Goal: Task Accomplishment & Management: Complete application form

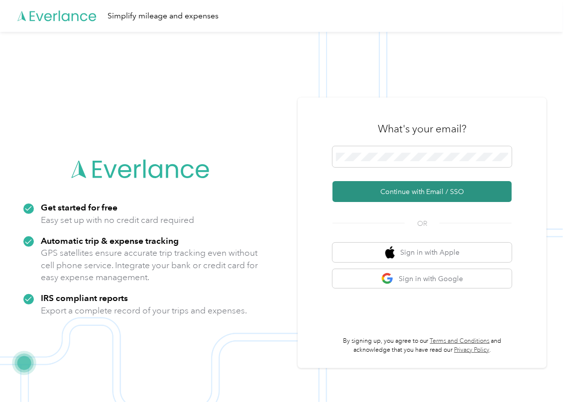
click at [362, 188] on button "Continue with Email / SSO" at bounding box center [422, 191] width 179 height 21
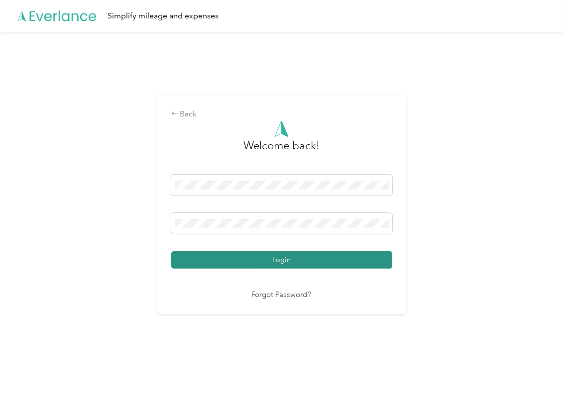
click at [220, 261] on button "Login" at bounding box center [281, 259] width 221 height 17
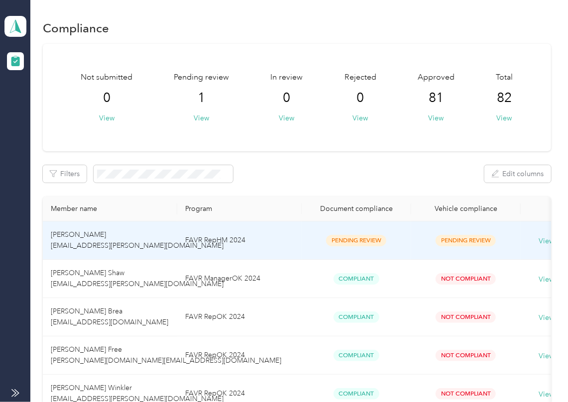
click at [273, 237] on td "FAVR RepHM 2024" at bounding box center [239, 241] width 124 height 38
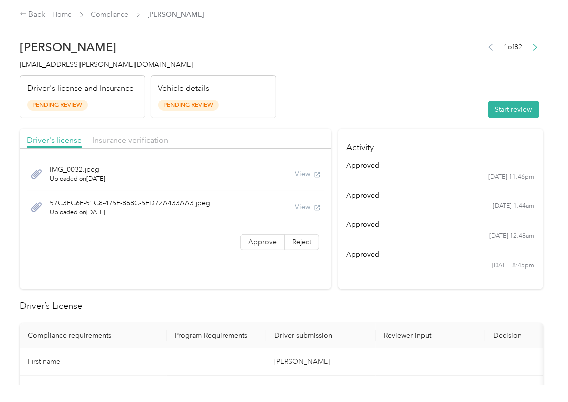
click at [427, 87] on header "[PERSON_NAME] [EMAIL_ADDRESS][PERSON_NAME][DOMAIN_NAME] Driver's license and In…" at bounding box center [281, 77] width 523 height 84
click at [495, 115] on button "Start review" at bounding box center [513, 109] width 51 height 17
click at [408, 115] on header "[PERSON_NAME] [EMAIL_ADDRESS][PERSON_NAME][DOMAIN_NAME] Driver's license and In…" at bounding box center [281, 77] width 523 height 84
click at [255, 247] on label "Approve" at bounding box center [262, 242] width 44 height 16
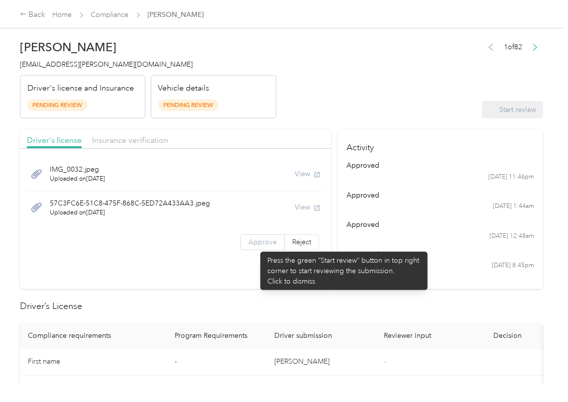
click at [255, 246] on span "Approve" at bounding box center [262, 242] width 28 height 8
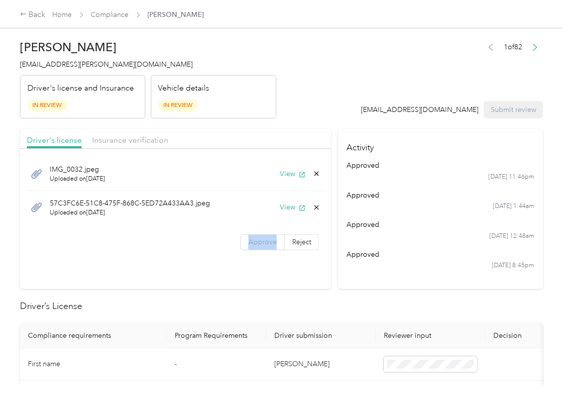
click at [255, 246] on span "Approve" at bounding box center [262, 242] width 28 height 8
click at [289, 174] on button "View" at bounding box center [293, 174] width 26 height 10
click at [293, 210] on button "View" at bounding box center [293, 207] width 26 height 10
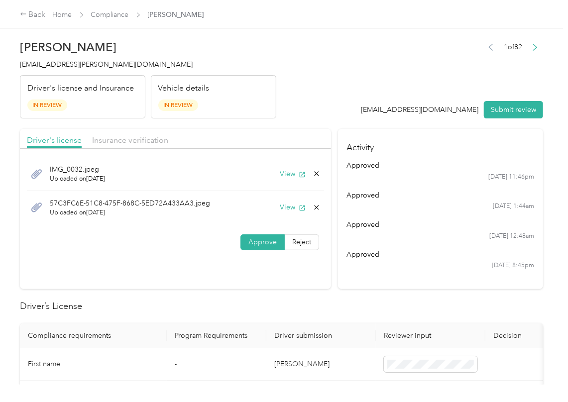
click at [301, 129] on div "Driver's license Insurance verification" at bounding box center [175, 139] width 311 height 20
click at [153, 142] on span "Insurance verification" at bounding box center [130, 139] width 76 height 9
click at [150, 142] on span "Insurance verification" at bounding box center [130, 139] width 76 height 9
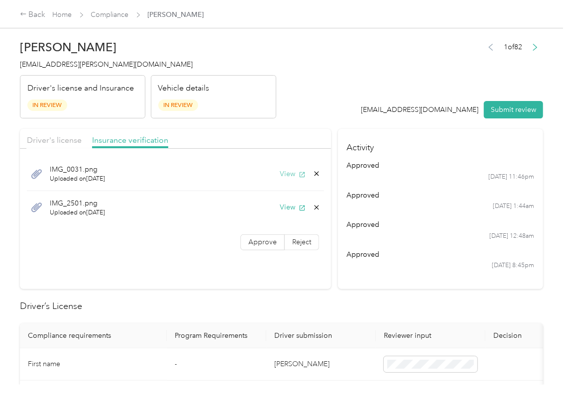
click at [295, 176] on button "View" at bounding box center [293, 174] width 26 height 10
click at [286, 204] on button "View" at bounding box center [293, 207] width 26 height 10
click at [262, 241] on span "Approve" at bounding box center [262, 242] width 28 height 8
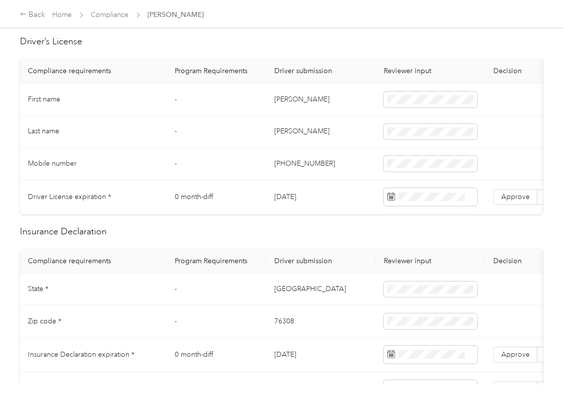
scroll to position [265, 0]
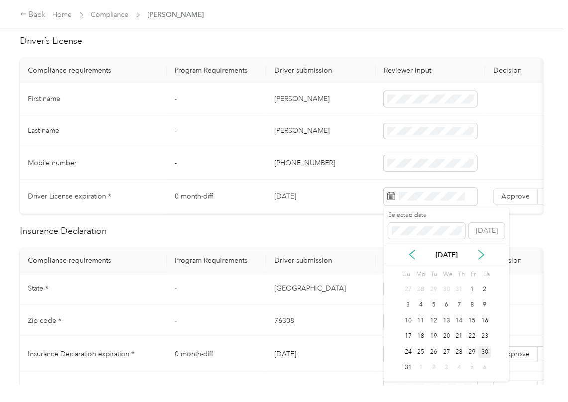
click at [480, 248] on div "[DATE]" at bounding box center [446, 255] width 125 height 18
click at [481, 251] on icon at bounding box center [481, 255] width 10 height 10
click at [486, 336] on div "25" at bounding box center [484, 337] width 13 height 12
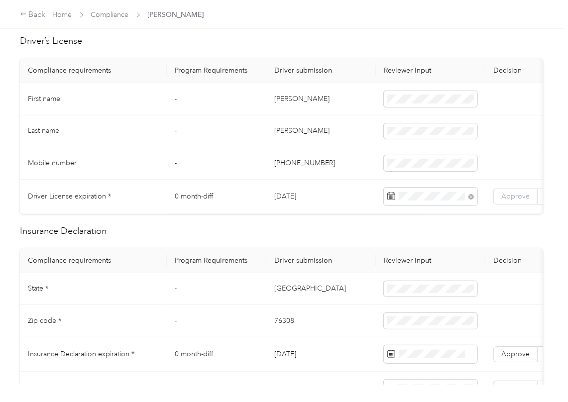
click at [510, 196] on span "Approve" at bounding box center [515, 196] width 28 height 8
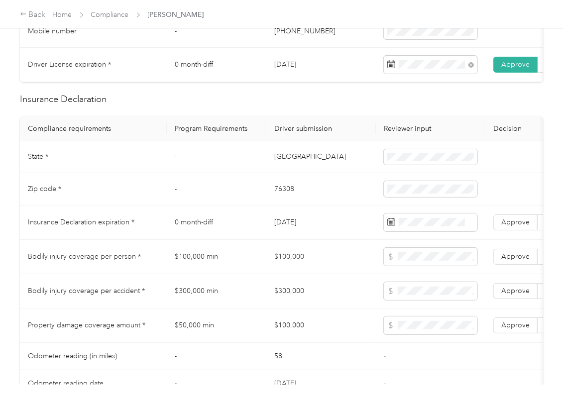
scroll to position [398, 0]
click at [279, 164] on td "[GEOGRAPHIC_DATA]" at bounding box center [321, 156] width 110 height 32
copy td "[GEOGRAPHIC_DATA]"
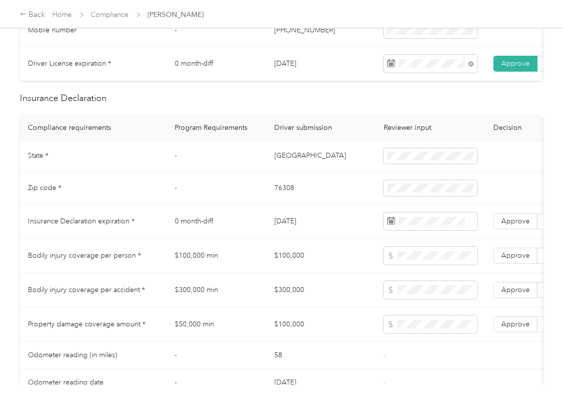
click at [285, 196] on td "76308" at bounding box center [321, 188] width 110 height 32
copy td "76308"
click at [279, 202] on td "76308" at bounding box center [321, 188] width 110 height 32
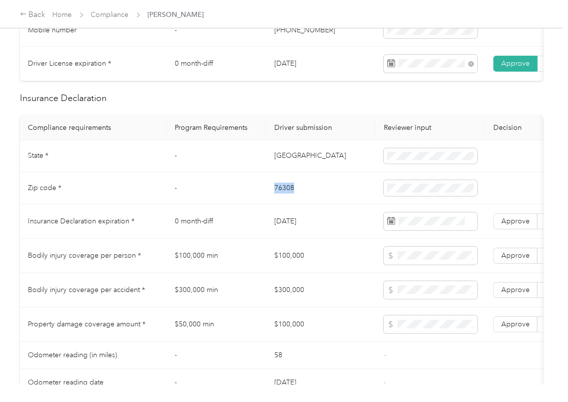
click at [279, 202] on td "76308" at bounding box center [321, 188] width 110 height 32
copy td "76308"
click at [330, 239] on td "[DATE]" at bounding box center [321, 222] width 110 height 34
click at [223, 219] on td "0 month-diff" at bounding box center [217, 222] width 100 height 34
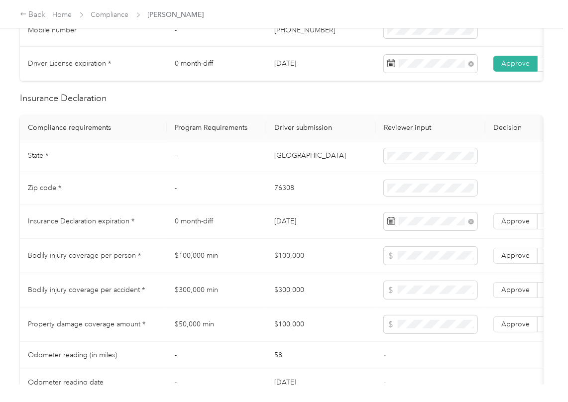
click at [513, 226] on span "Approve" at bounding box center [515, 221] width 28 height 8
click at [158, 273] on td "Bodily injury coverage per person *" at bounding box center [93, 256] width 147 height 34
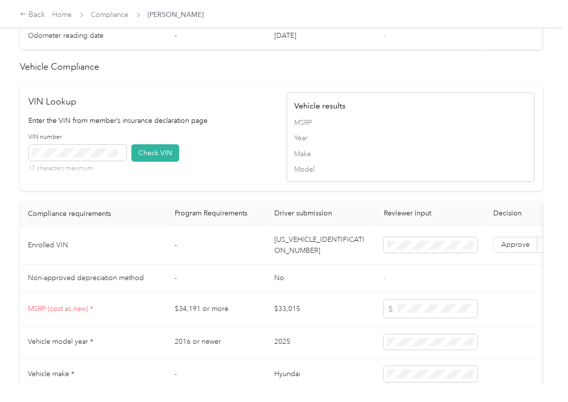
scroll to position [796, 0]
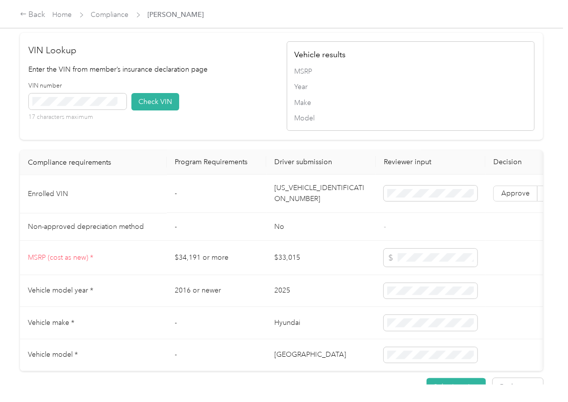
click at [309, 214] on td "[US_VEHICLE_IDENTIFICATION_NUMBER]" at bounding box center [321, 194] width 110 height 38
copy td "[US_VEHICLE_IDENTIFICATION_NUMBER]"
click at [233, 129] on div "VIN number 17 characters maximum Check VIN" at bounding box center [153, 105] width 248 height 47
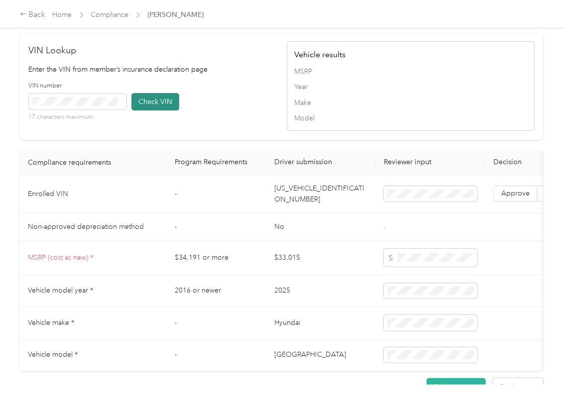
click at [158, 111] on button "Check VIN" at bounding box center [155, 101] width 48 height 17
click at [512, 198] on span "Approve" at bounding box center [515, 194] width 28 height 8
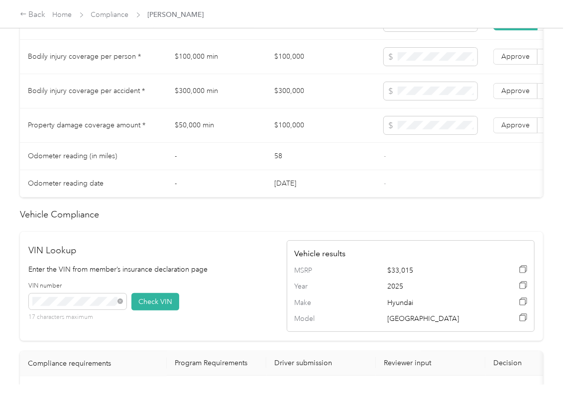
scroll to position [464, 0]
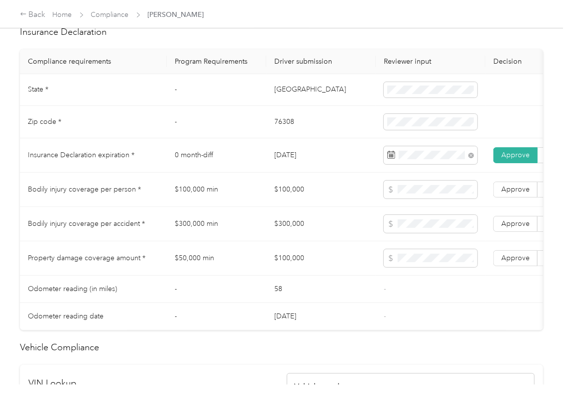
click at [293, 203] on td "$100,000" at bounding box center [321, 190] width 110 height 34
copy td "$100,000"
click at [288, 233] on td "$300,000" at bounding box center [321, 224] width 110 height 34
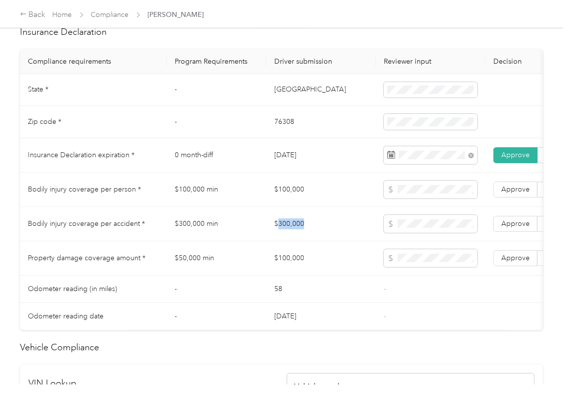
click at [288, 233] on td "$300,000" at bounding box center [321, 224] width 110 height 34
copy td "$300,000"
click at [512, 228] on span "Approve" at bounding box center [515, 224] width 28 height 8
click at [514, 194] on span "Approve" at bounding box center [515, 189] width 28 height 8
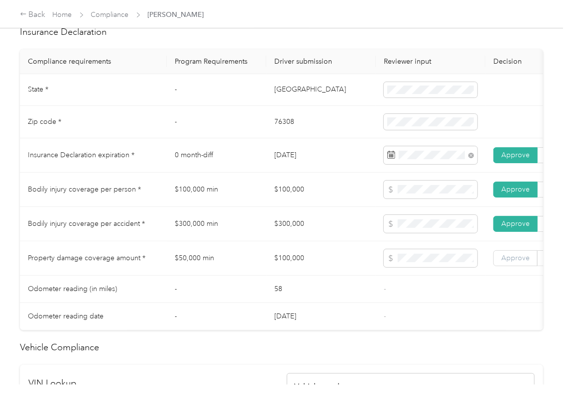
drag, startPoint x: 516, startPoint y: 273, endPoint x: 128, endPoint y: 220, distance: 391.0
click at [516, 266] on label "Approve" at bounding box center [515, 258] width 44 height 16
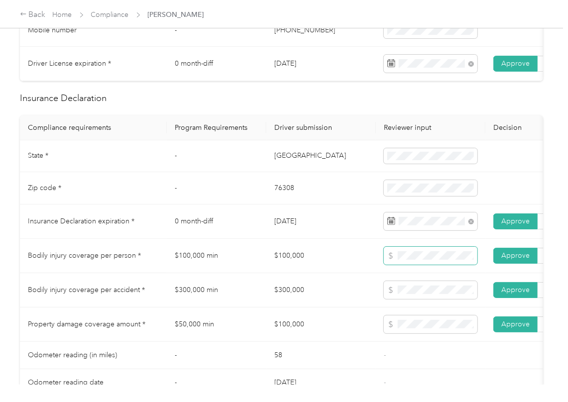
scroll to position [0, 0]
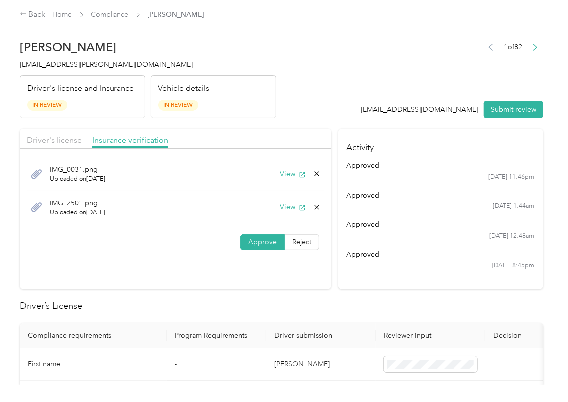
click at [512, 100] on div "1 of 82 [EMAIL_ADDRESS][DOMAIN_NAME] Submit review" at bounding box center [452, 79] width 182 height 79
click at [506, 108] on button "Submit review" at bounding box center [513, 109] width 59 height 17
click at [76, 64] on span "[EMAIL_ADDRESS][PERSON_NAME][DOMAIN_NAME]" at bounding box center [106, 64] width 173 height 8
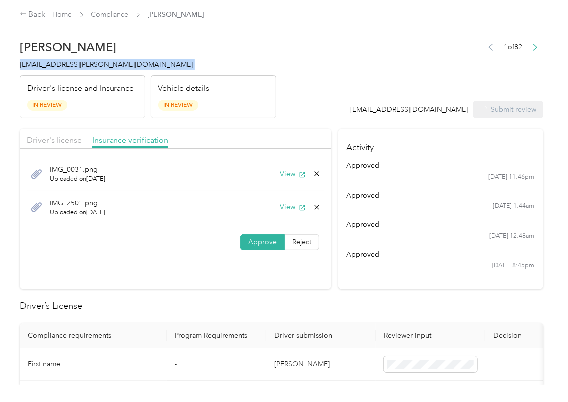
click at [76, 64] on span "[EMAIL_ADDRESS][PERSON_NAME][DOMAIN_NAME]" at bounding box center [106, 64] width 173 height 8
copy span "[EMAIL_ADDRESS][PERSON_NAME][DOMAIN_NAME]"
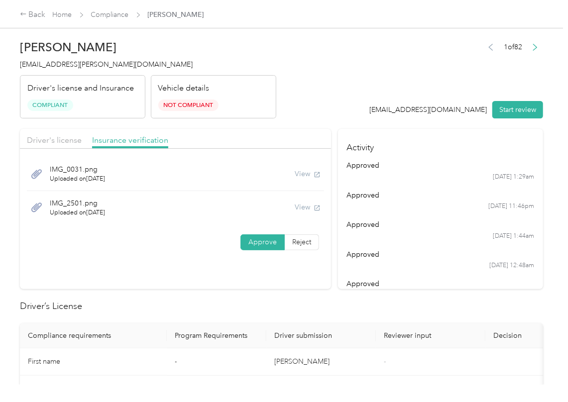
click at [306, 285] on section "Driver's license Insurance verification IMG_0031.png Uploaded on [DATE] View IM…" at bounding box center [175, 209] width 311 height 160
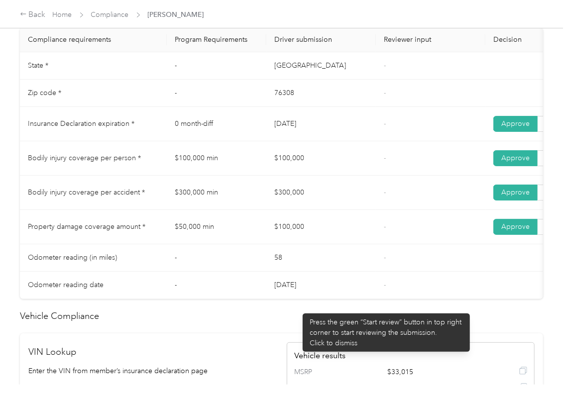
scroll to position [464, 0]
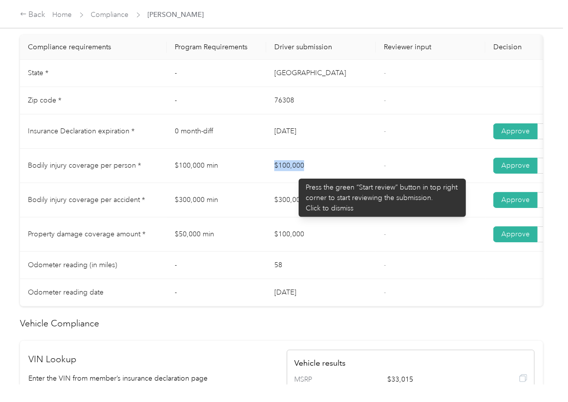
drag, startPoint x: 281, startPoint y: 174, endPoint x: 269, endPoint y: 205, distance: 33.6
click at [327, 174] on td "$100,000" at bounding box center [321, 166] width 110 height 34
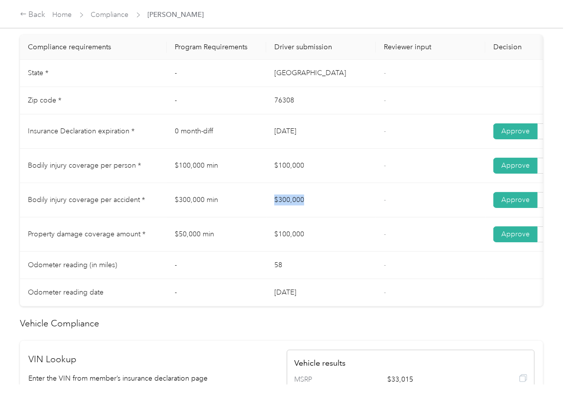
drag, startPoint x: 275, startPoint y: 214, endPoint x: 259, endPoint y: 237, distance: 28.6
click at [357, 216] on tr "Bodily injury coverage per accident * $300,000 min $300,000 - Approve Reject" at bounding box center [371, 200] width 702 height 34
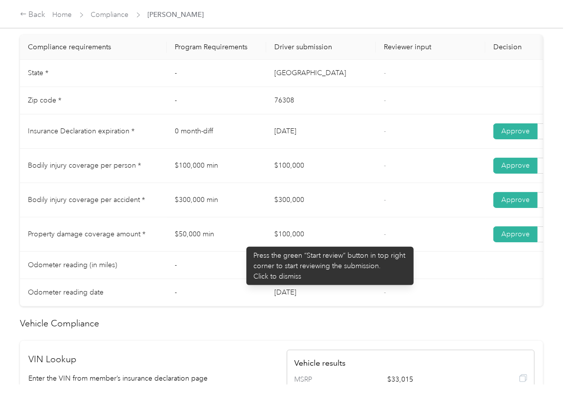
drag, startPoint x: 241, startPoint y: 242, endPoint x: 415, endPoint y: 243, distance: 173.7
click at [396, 243] on tr "Property damage coverage amount * $50,000 min $100,000 - Approve Reject" at bounding box center [371, 235] width 702 height 34
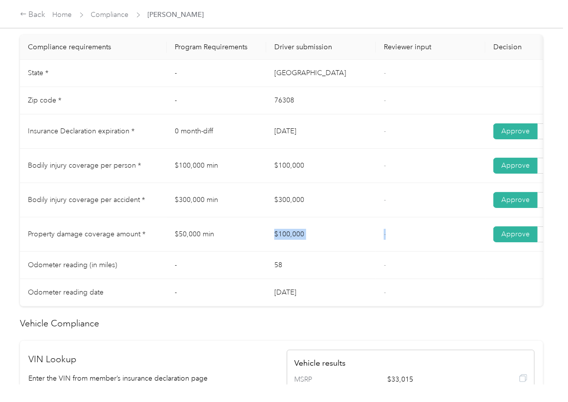
click at [415, 243] on td "-" at bounding box center [431, 235] width 110 height 34
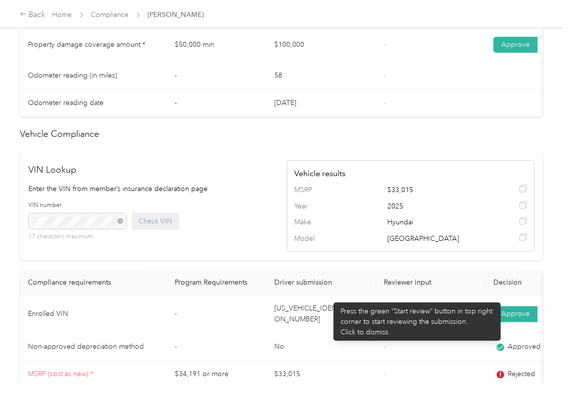
scroll to position [655, 0]
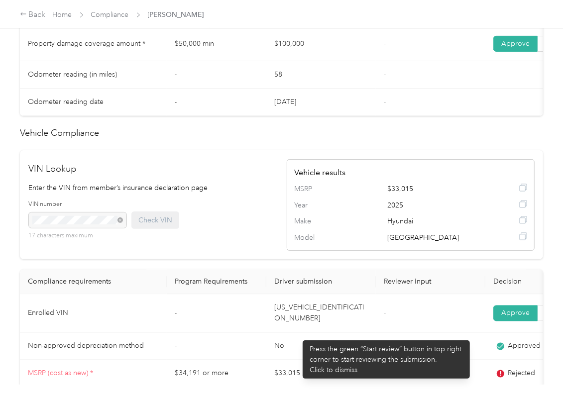
click at [298, 333] on td "[US_VEHICLE_IDENTIFICATION_NUMBER]" at bounding box center [321, 314] width 110 height 38
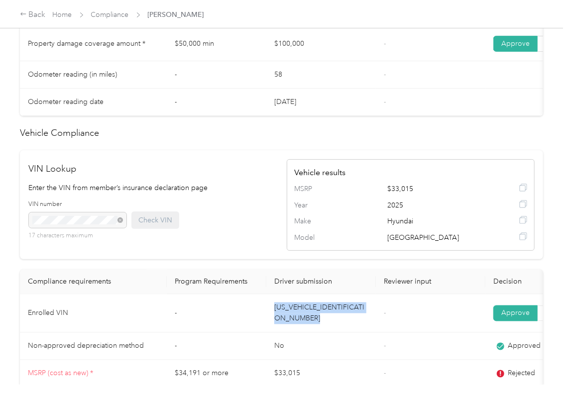
click at [298, 333] on td "[US_VEHICLE_IDENTIFICATION_NUMBER]" at bounding box center [321, 314] width 110 height 38
copy td "[US_VEHICLE_IDENTIFICATION_NUMBER]"
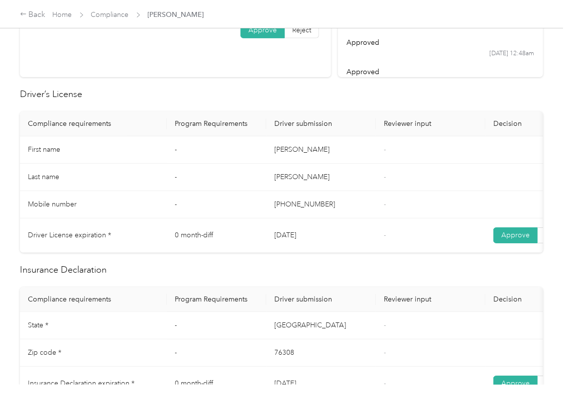
scroll to position [0, 0]
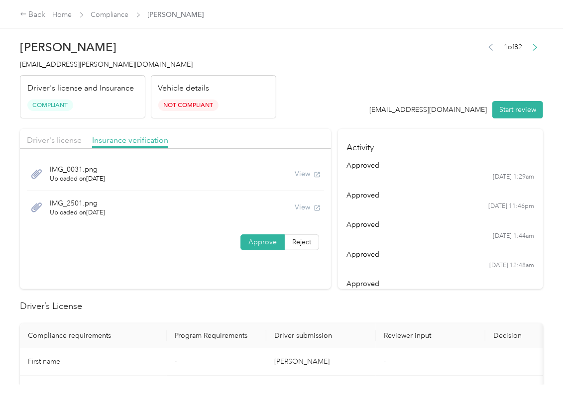
click at [105, 6] on div "Back Home Compliance [PERSON_NAME]" at bounding box center [284, 14] width 568 height 28
click at [117, 14] on link "Compliance" at bounding box center [110, 14] width 38 height 8
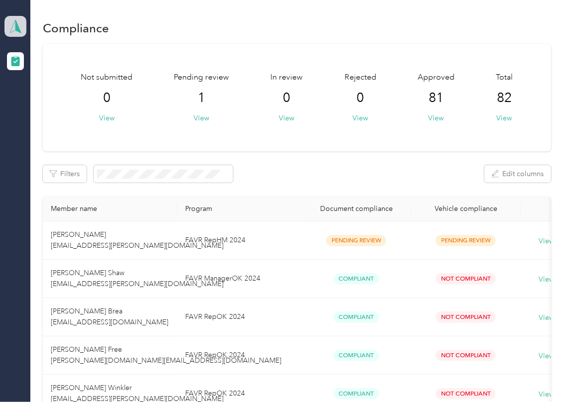
click at [22, 24] on icon at bounding box center [15, 26] width 15 height 14
click at [45, 106] on div "Log out" at bounding box center [32, 104] width 38 height 10
